Goal: Find specific page/section: Find specific page/section

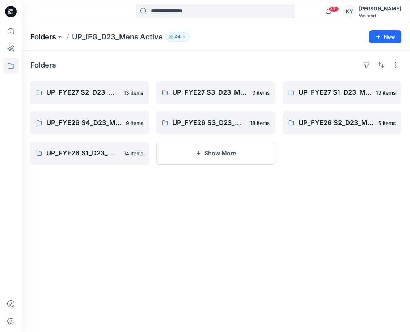
click at [54, 35] on p "Folders" at bounding box center [43, 37] width 26 height 10
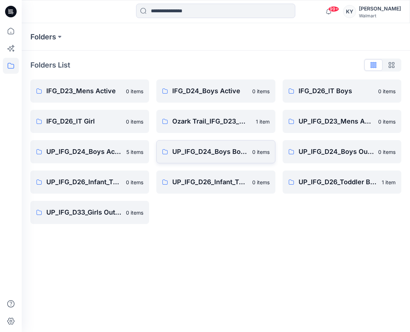
click at [216, 158] on link "UP_IFG_D24_Boys Bottoms 0 items" at bounding box center [215, 151] width 119 height 23
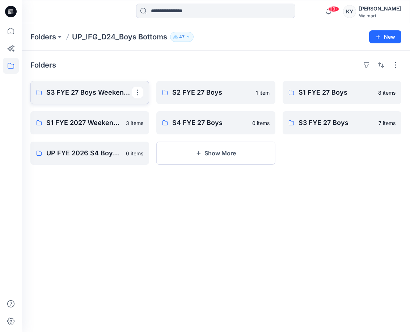
click at [107, 97] on p "S3 FYE 27 Boys Weekend Academy Boys" at bounding box center [88, 93] width 85 height 10
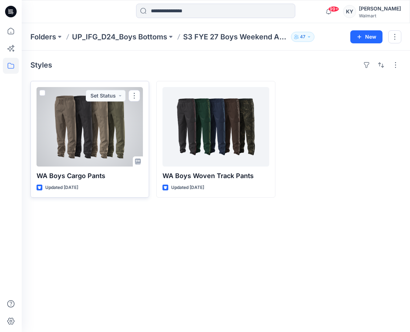
click at [95, 138] on div at bounding box center [90, 127] width 106 height 80
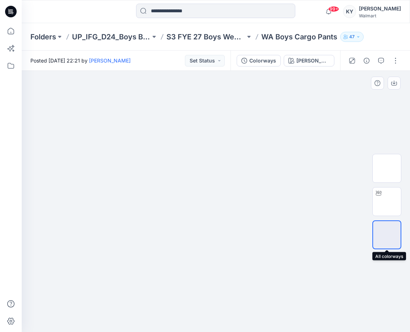
click at [387, 235] on img at bounding box center [387, 235] width 0 height 0
click at [387, 202] on img at bounding box center [387, 202] width 0 height 0
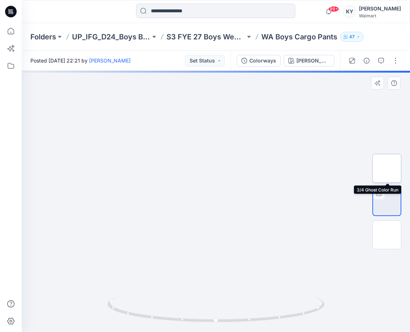
click at [387, 169] on img at bounding box center [387, 169] width 0 height 0
